Goal: Task Accomplishment & Management: Use online tool/utility

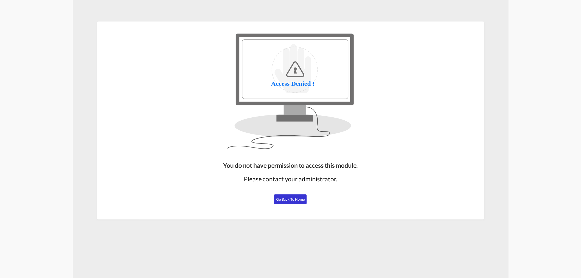
click at [296, 197] on button "Go Back to Home" at bounding box center [290, 200] width 33 height 10
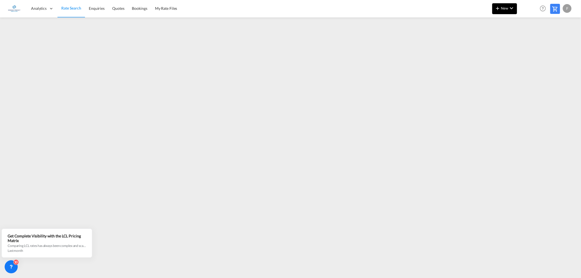
click at [508, 7] on span "New" at bounding box center [505, 8] width 20 height 4
click at [530, 40] on span "Ratesheet" at bounding box center [527, 40] width 6 height 11
